Goal: Information Seeking & Learning: Learn about a topic

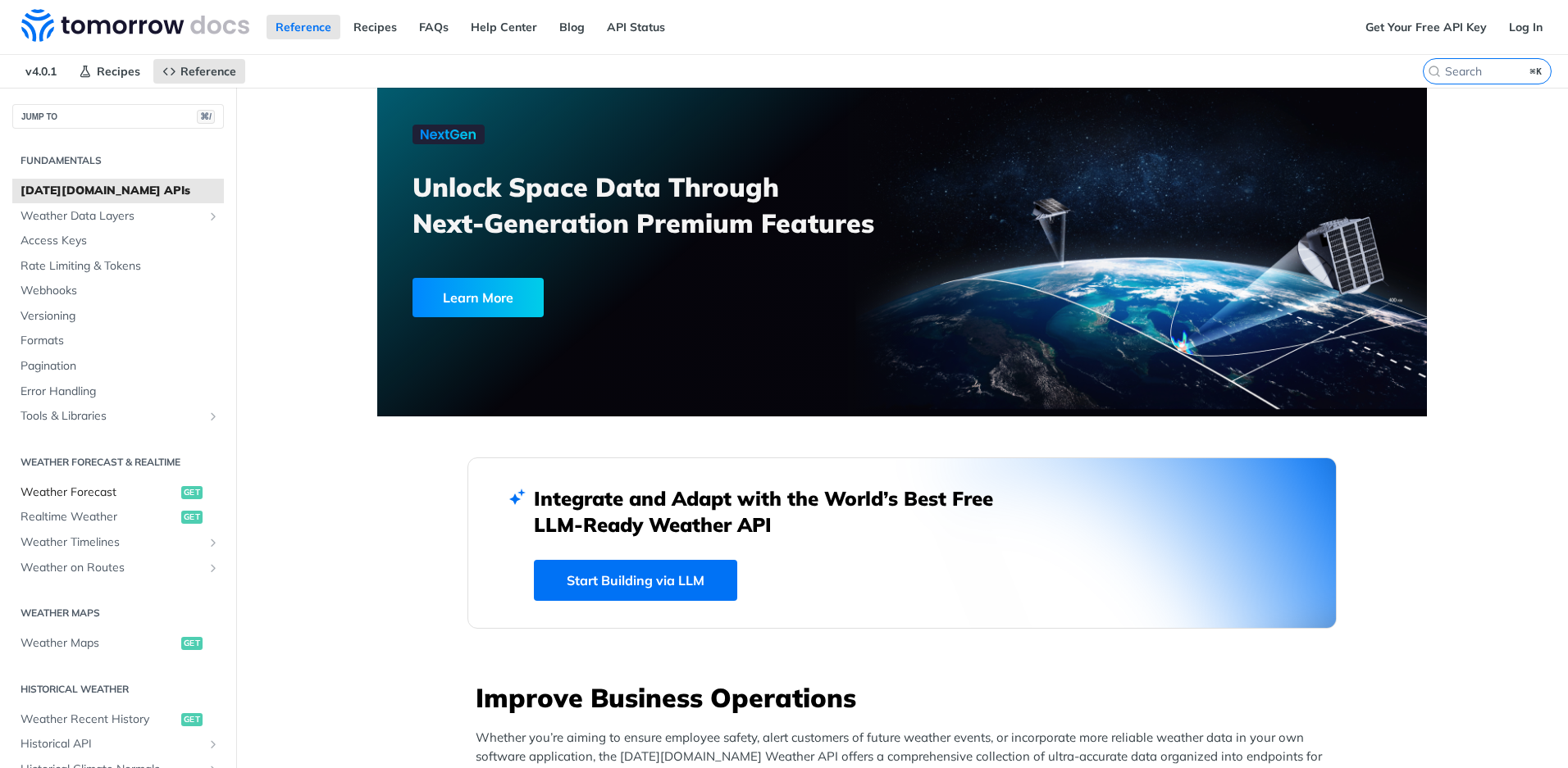
scroll to position [322, 0]
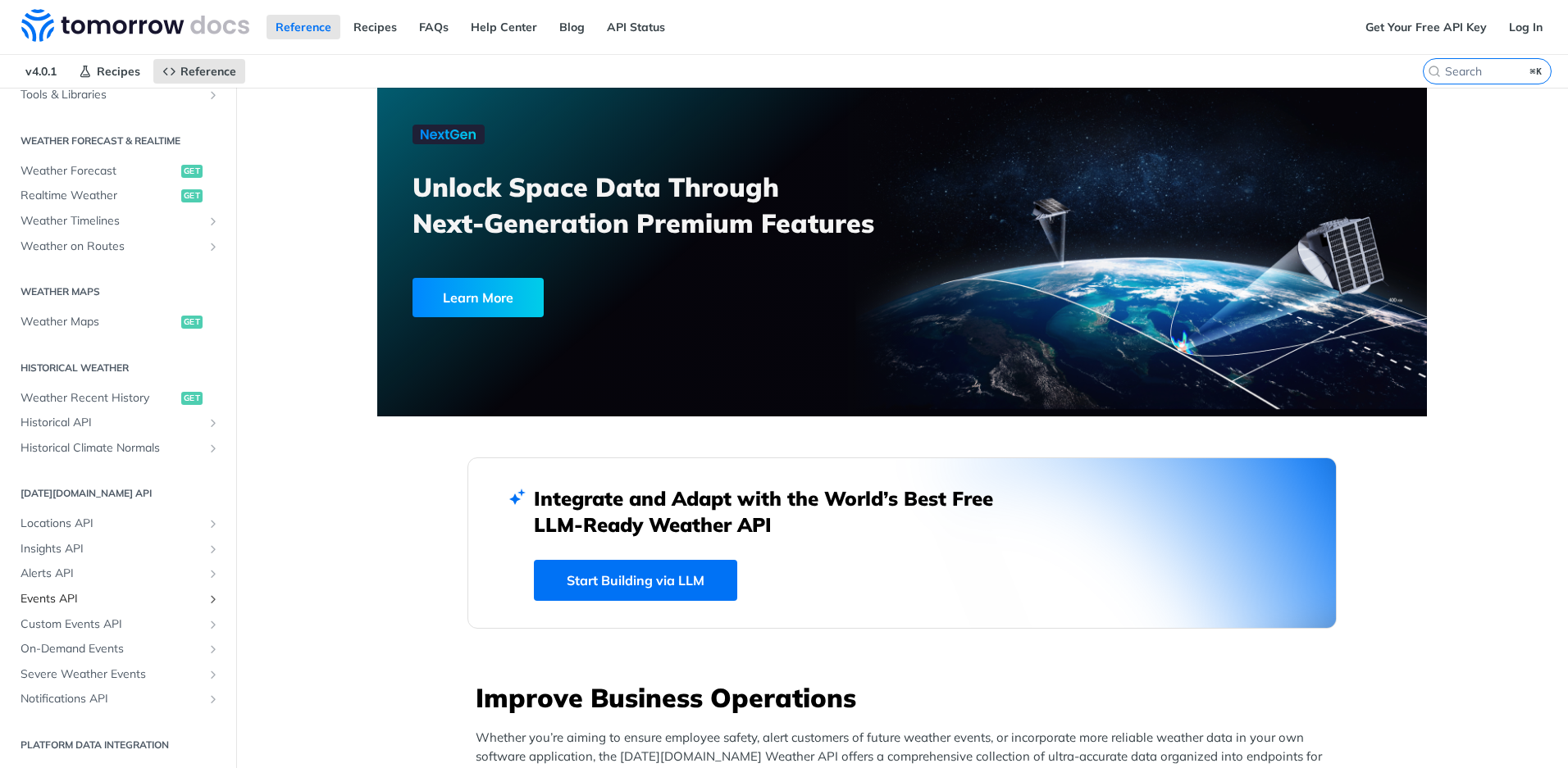
click at [66, 592] on span "Events API" at bounding box center [111, 598] width 182 height 17
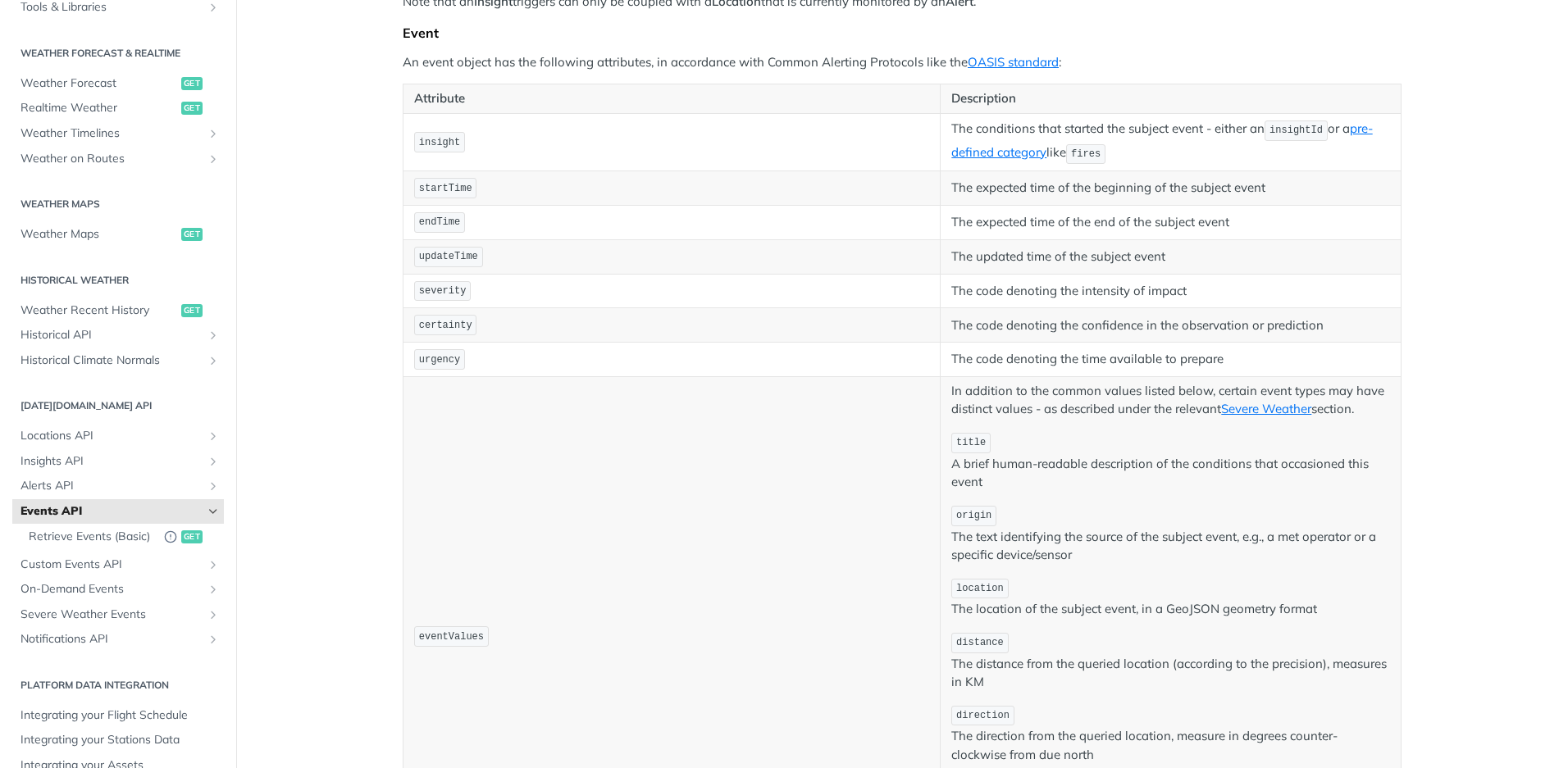
scroll to position [140, 0]
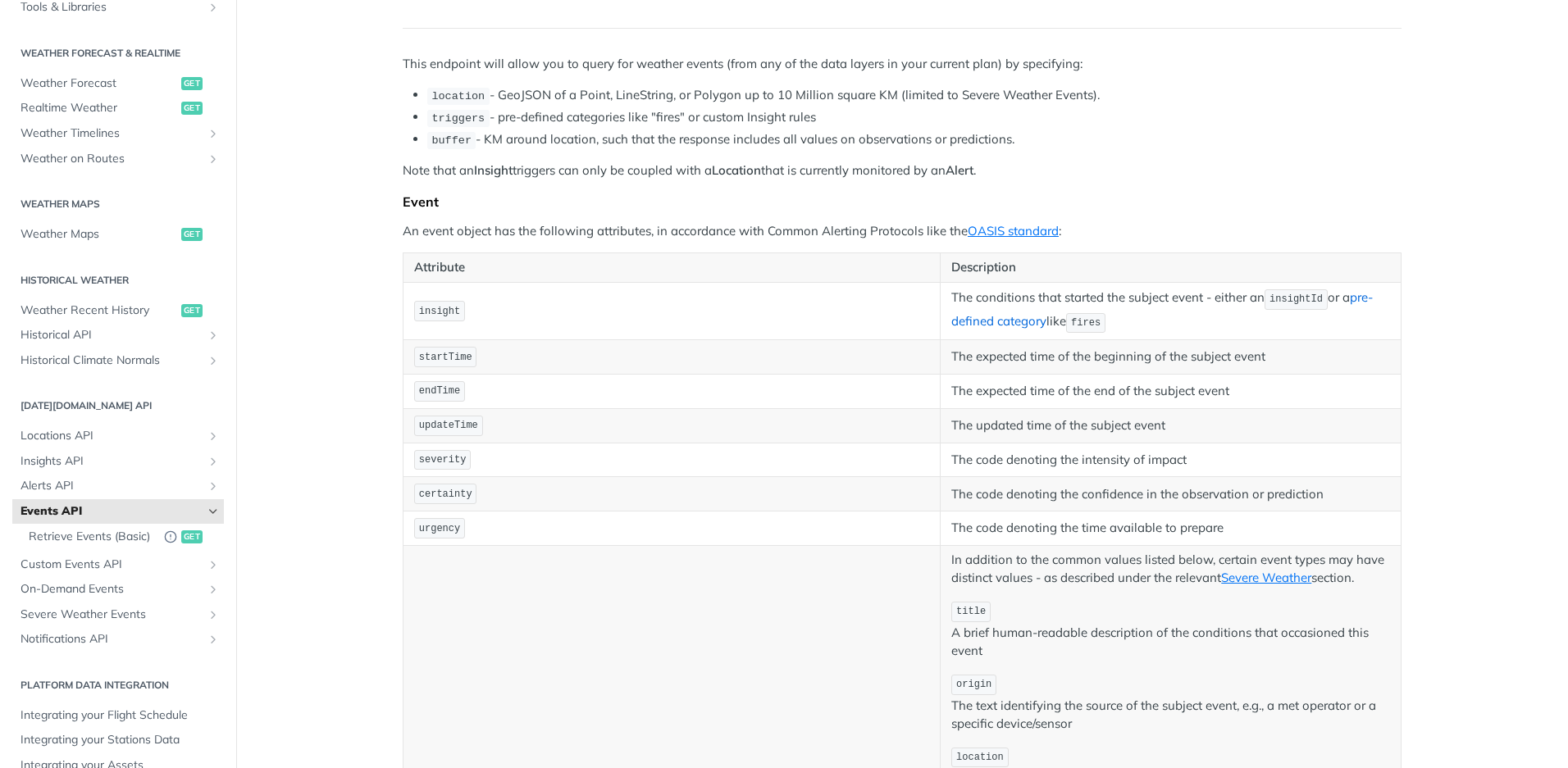
click at [998, 321] on link "pre-defined category" at bounding box center [1160, 309] width 420 height 39
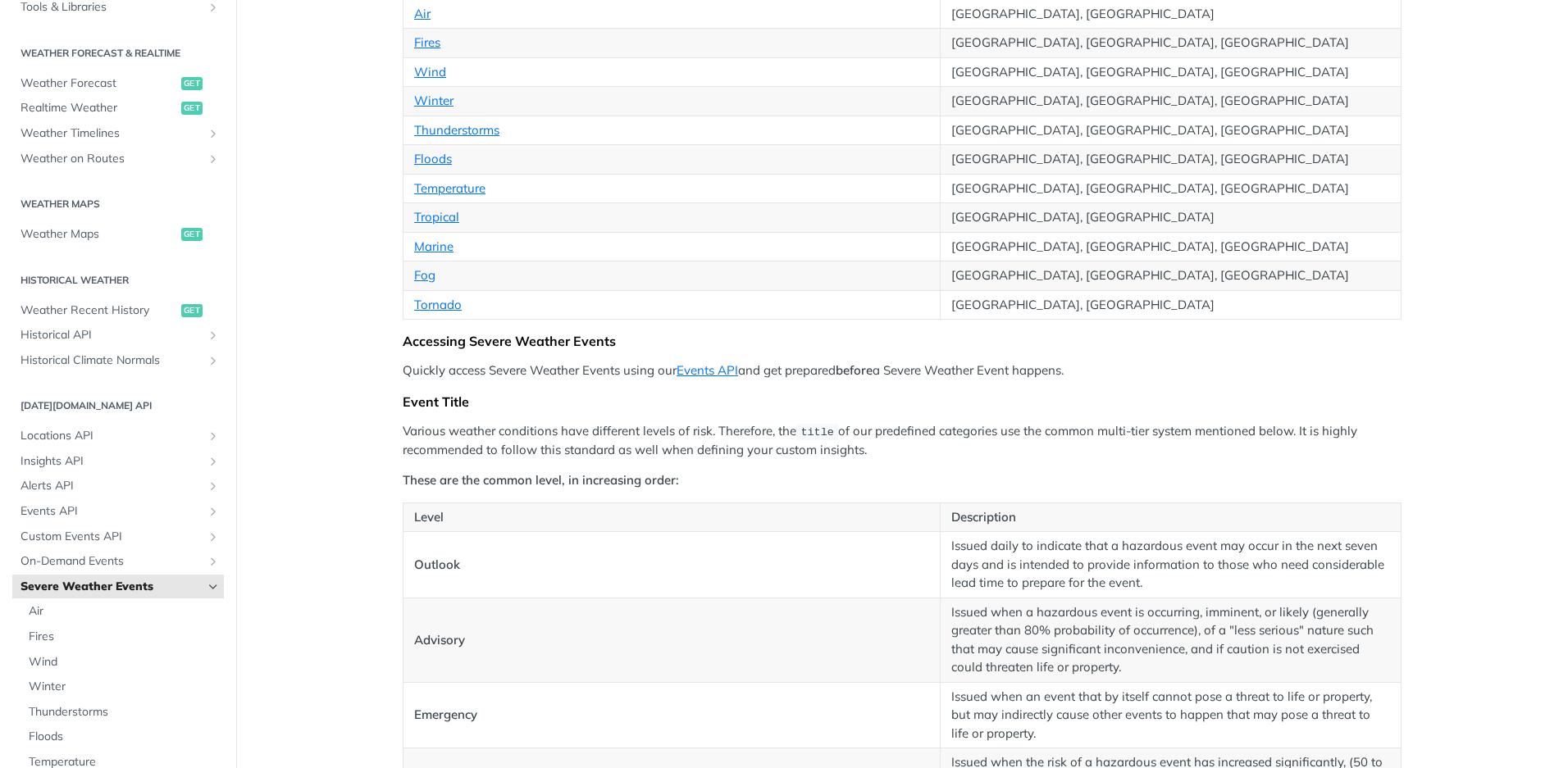
scroll to position [219, 0]
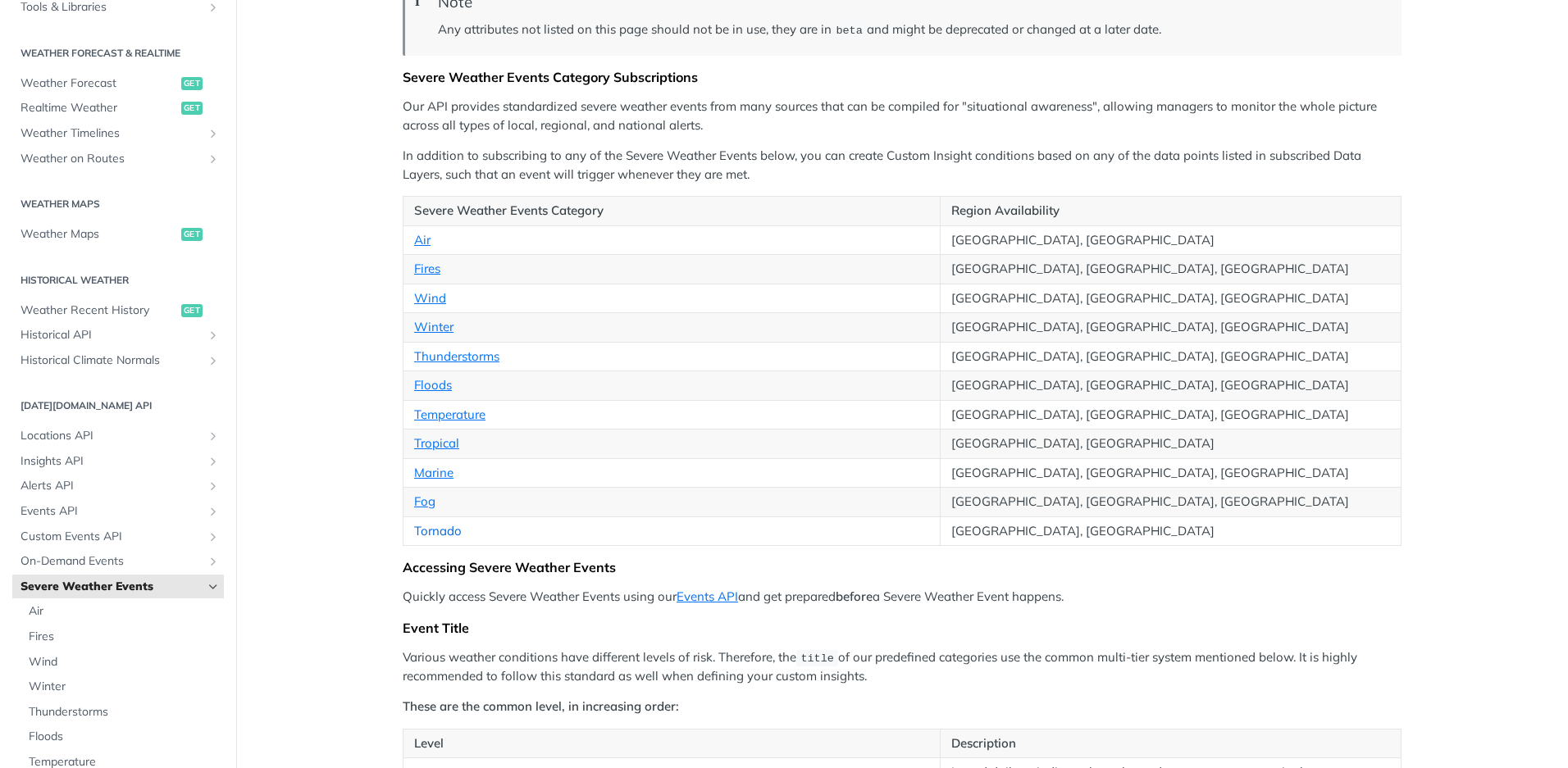
click at [440, 537] on link "Tornado" at bounding box center [438, 531] width 48 height 16
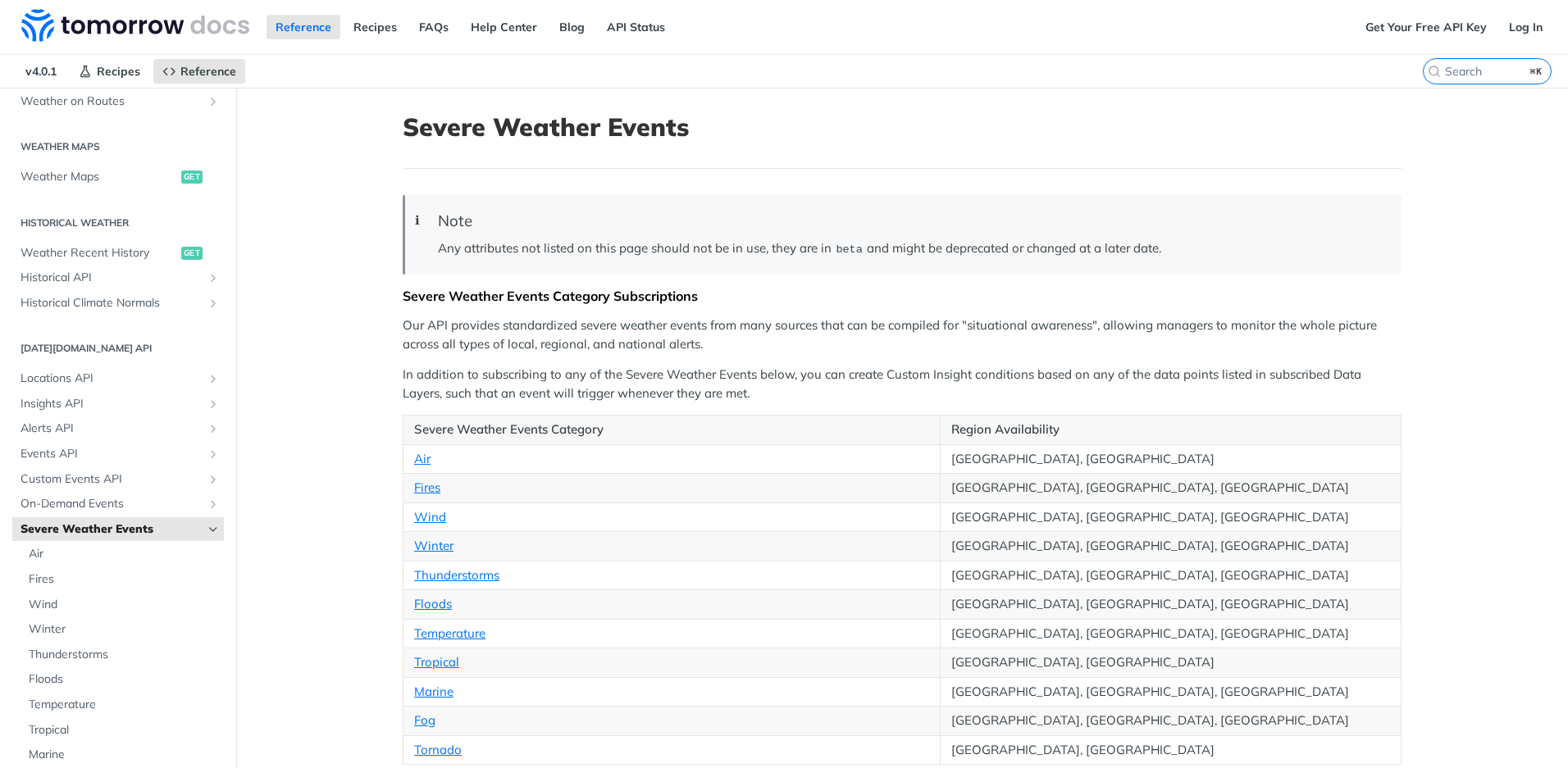
scroll to position [183, 0]
